Goal: Transaction & Acquisition: Register for event/course

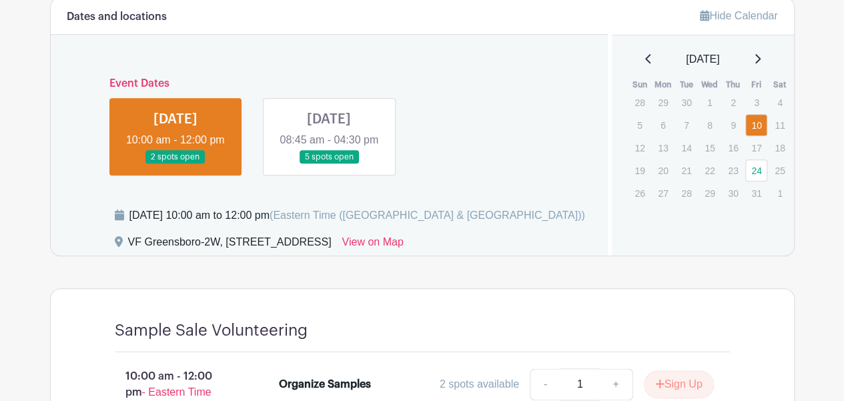
scroll to position [667, 0]
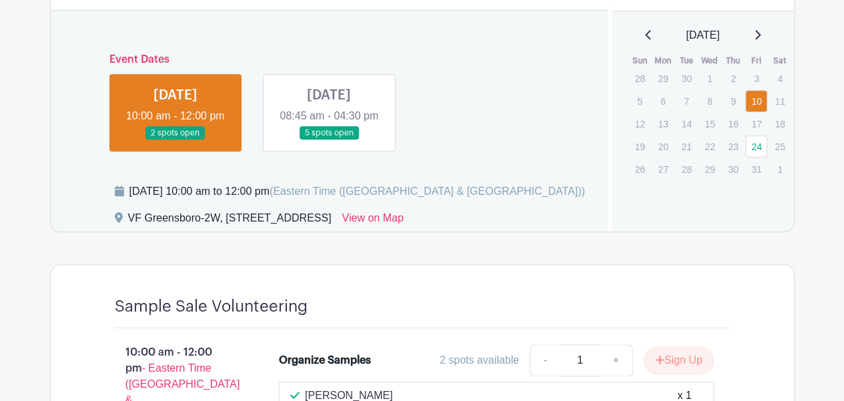
click at [176, 140] on link at bounding box center [176, 140] width 0 height 0
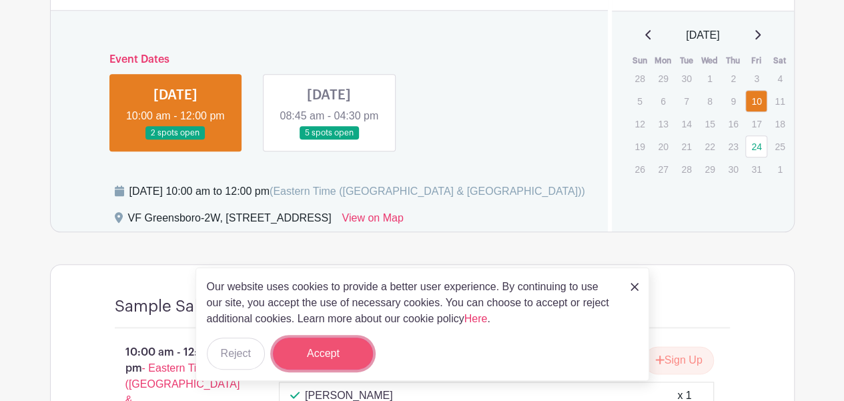
click at [324, 355] on button "Accept" at bounding box center [323, 354] width 100 height 32
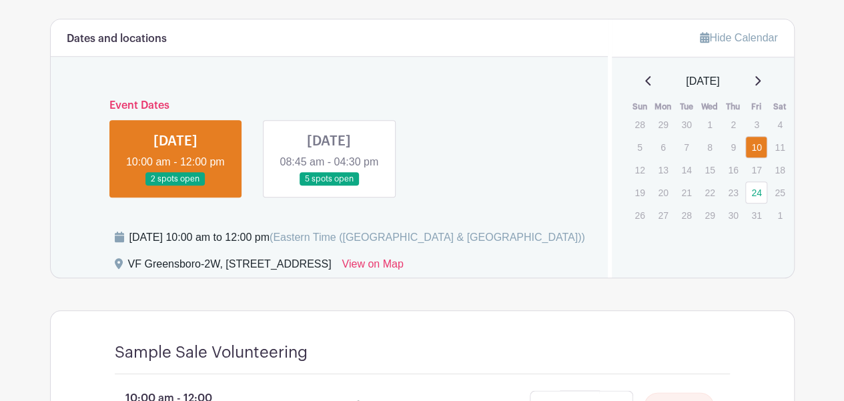
scroll to position [601, 0]
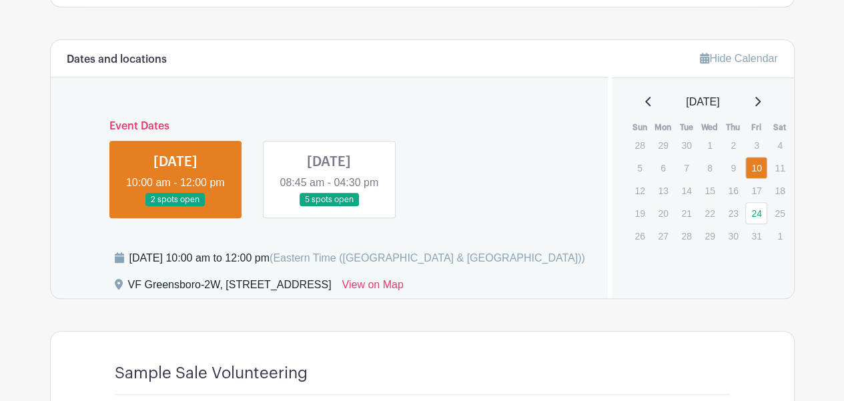
click at [176, 207] on link at bounding box center [176, 207] width 0 height 0
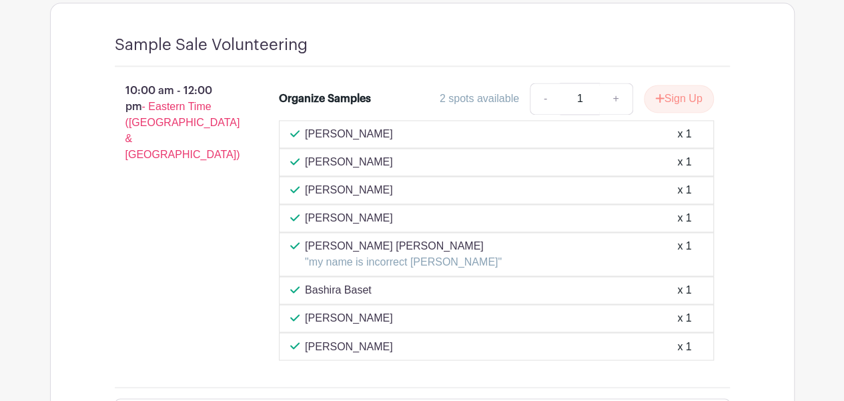
scroll to position [934, 0]
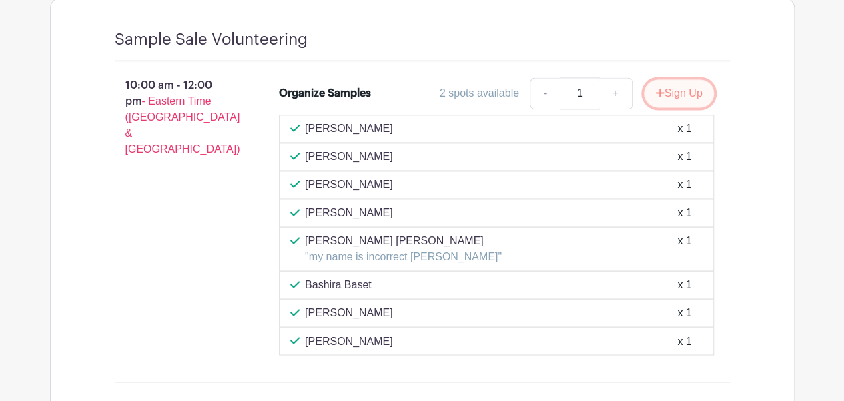
click at [676, 93] on button "Sign Up" at bounding box center [679, 93] width 70 height 28
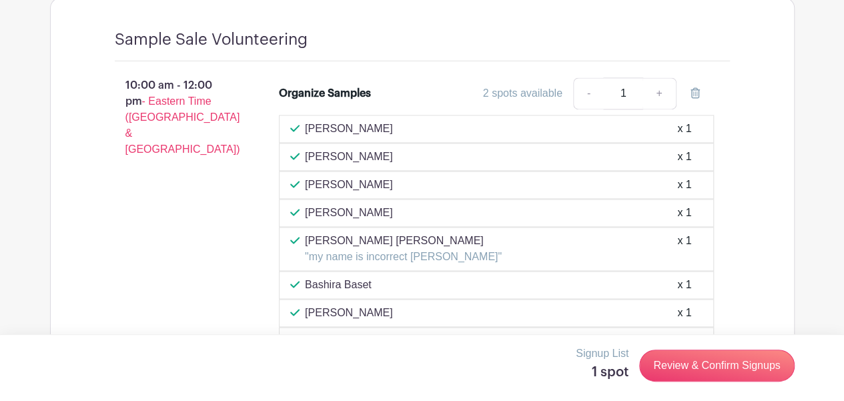
scroll to position [1035, 0]
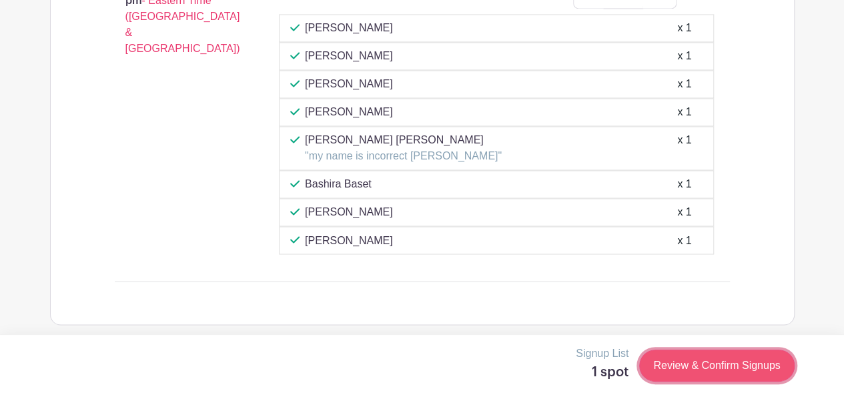
click at [686, 364] on link "Review & Confirm Signups" at bounding box center [716, 366] width 155 height 32
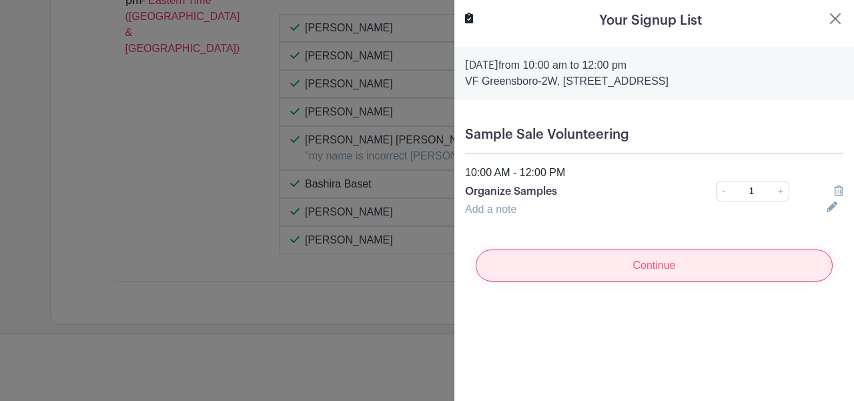
click at [637, 271] on input "Continue" at bounding box center [654, 266] width 357 height 32
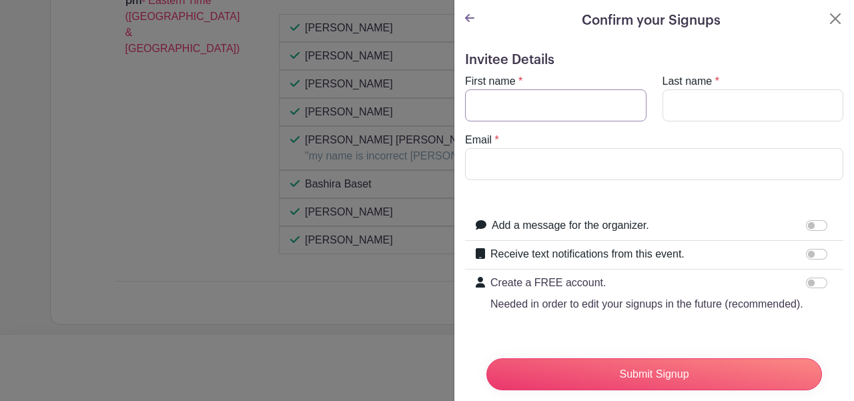
click at [517, 106] on input "First name" at bounding box center [556, 105] width 182 height 32
type input "[PERSON_NAME]"
type input "Norton"
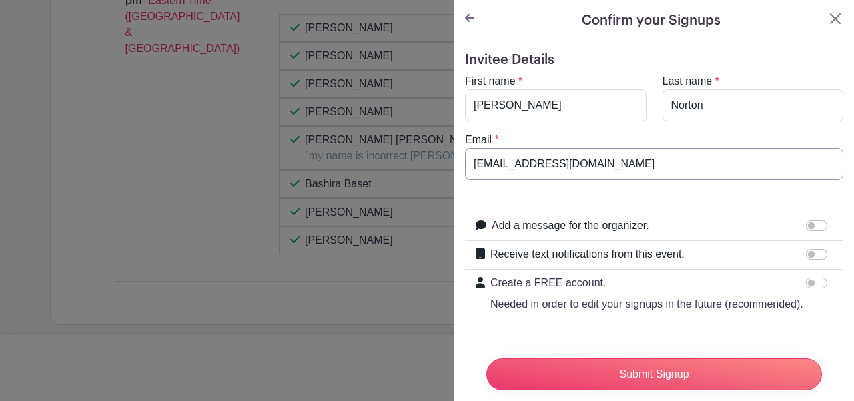
type input "[EMAIL_ADDRESS][DOMAIN_NAME]"
click at [487, 358] on input "Submit Signup" at bounding box center [655, 374] width 336 height 32
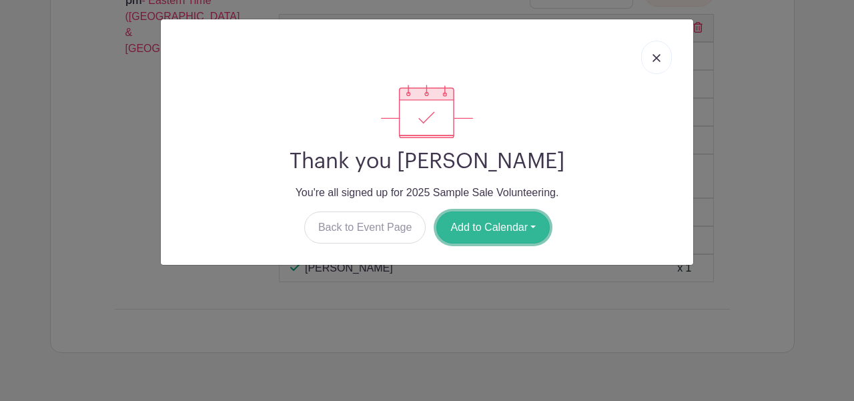
click at [474, 222] on button "Add to Calendar" at bounding box center [492, 228] width 113 height 32
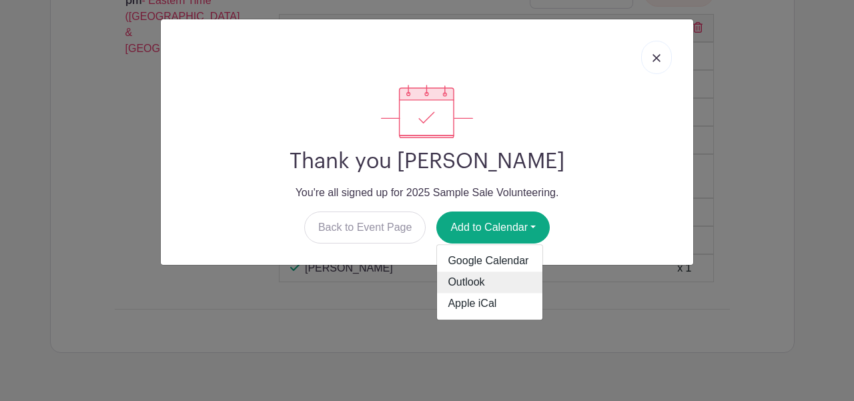
click at [473, 279] on link "Outlook" at bounding box center [489, 282] width 105 height 21
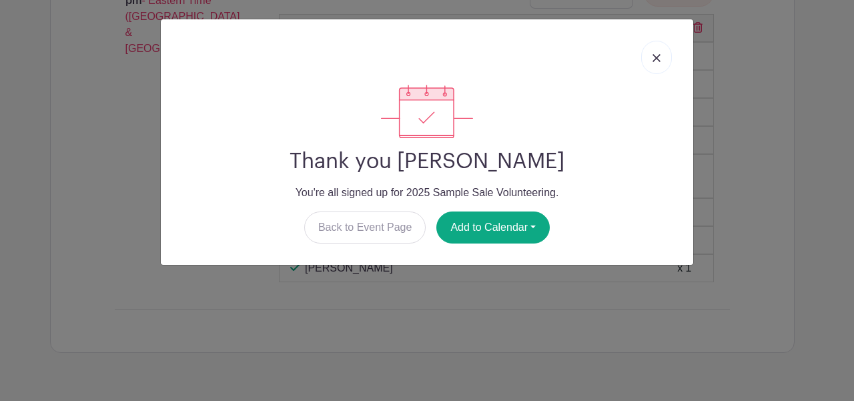
click at [661, 61] on img at bounding box center [657, 58] width 8 height 8
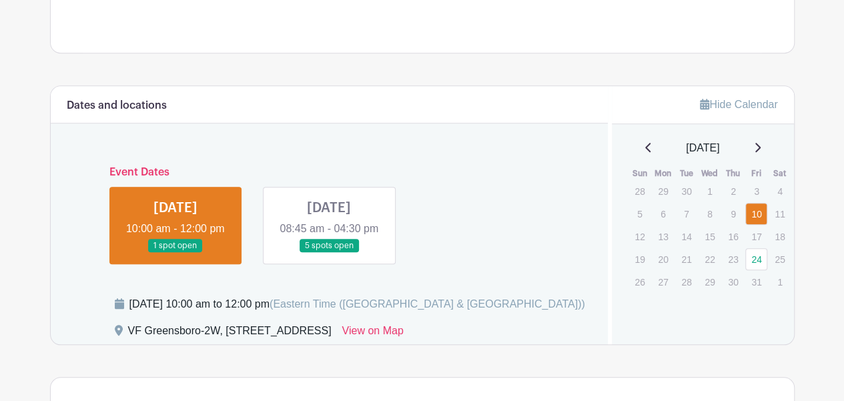
scroll to position [529, 0]
